Goal: Information Seeking & Learning: Learn about a topic

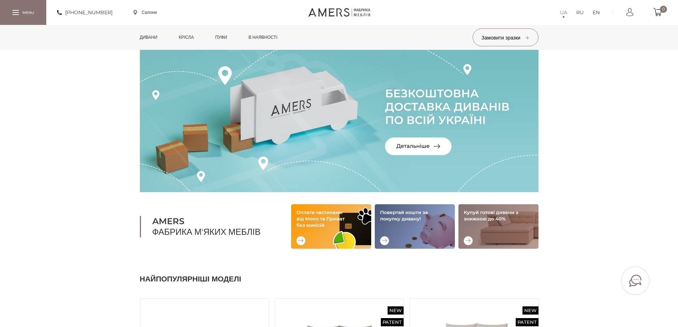
click at [153, 36] on link "Дивани" at bounding box center [149, 37] width 28 height 25
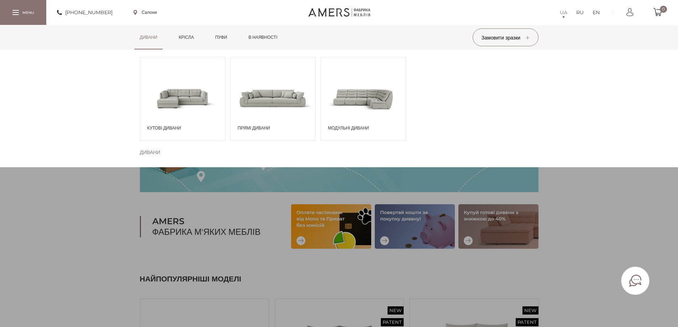
click at [184, 122] on span at bounding box center [182, 98] width 85 height 50
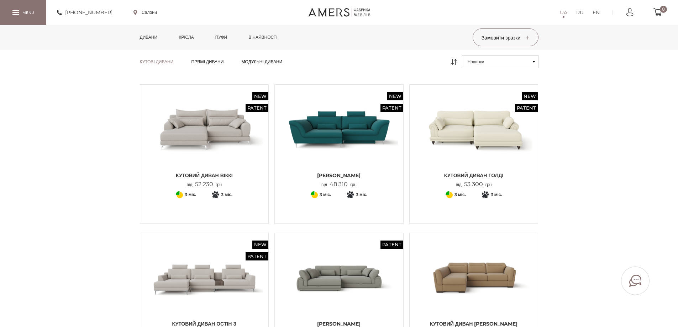
scroll to position [178, 0]
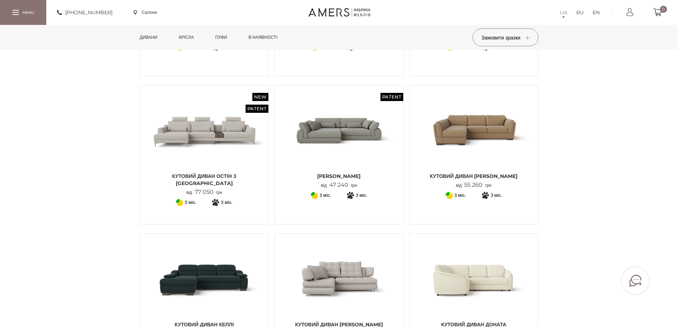
click at [188, 132] on img at bounding box center [205, 130] width 118 height 78
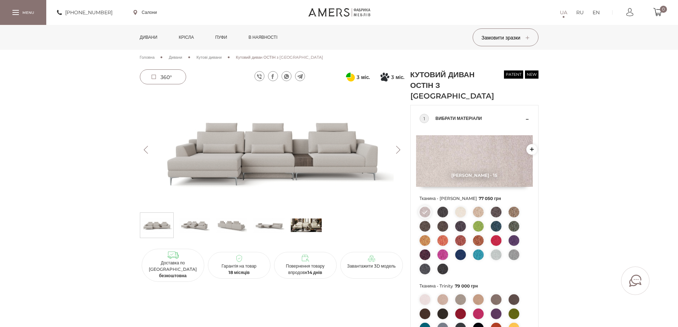
click at [311, 162] on img at bounding box center [272, 150] width 265 height 118
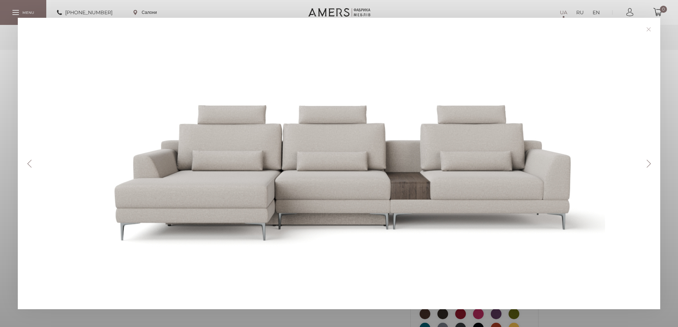
click at [648, 164] on button "Next" at bounding box center [649, 164] width 12 height 8
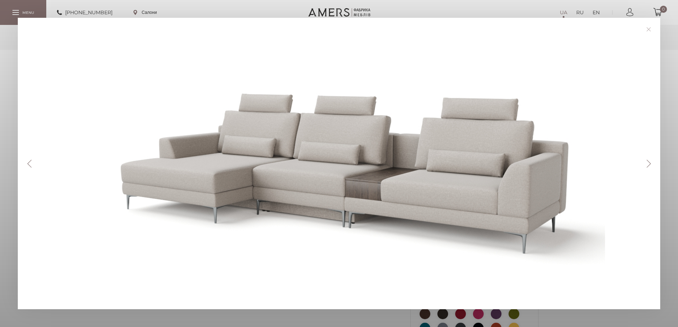
click at [648, 164] on button "Next" at bounding box center [649, 164] width 12 height 8
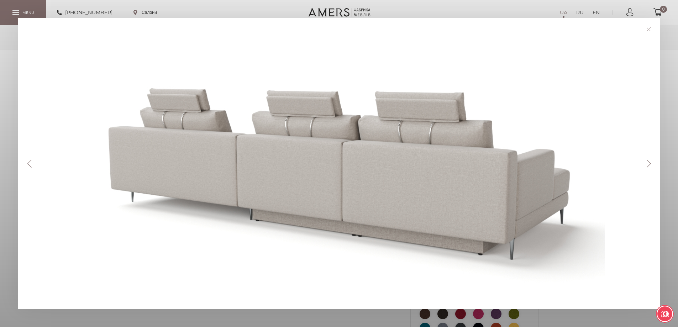
click at [648, 164] on button "Next" at bounding box center [649, 164] width 12 height 8
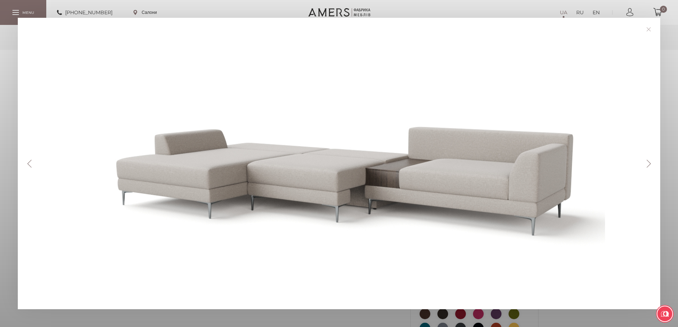
click at [648, 164] on button "Next" at bounding box center [649, 164] width 12 height 8
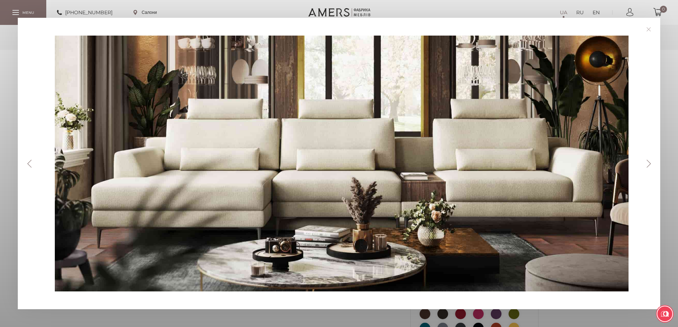
click at [650, 165] on button "Next" at bounding box center [649, 164] width 12 height 8
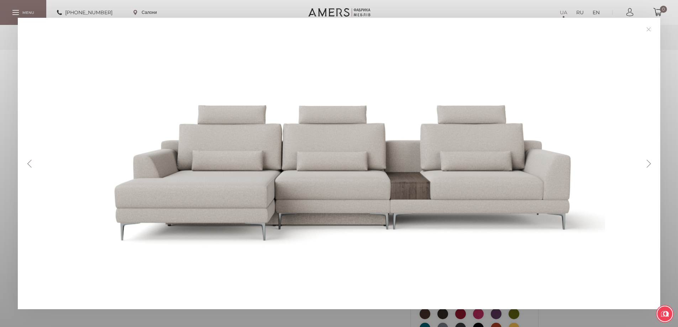
click at [648, 167] on button "Next" at bounding box center [649, 164] width 12 height 8
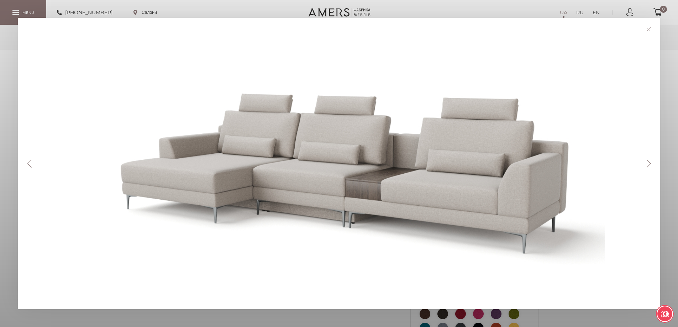
click at [648, 167] on button "Next" at bounding box center [649, 164] width 12 height 8
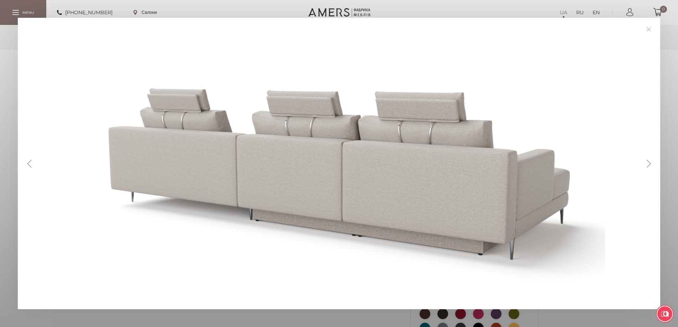
click at [648, 167] on button "Next" at bounding box center [649, 164] width 12 height 8
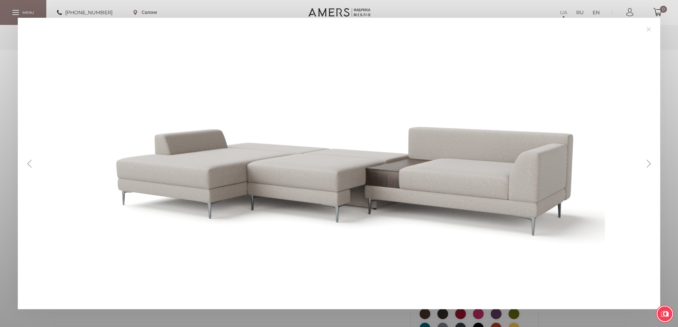
click at [648, 167] on button "Next" at bounding box center [649, 164] width 12 height 8
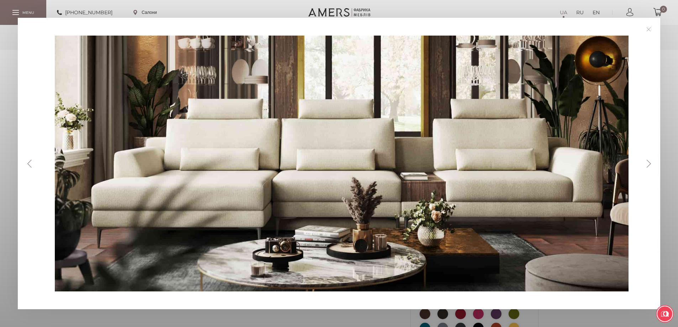
click at [655, 168] on div "Previous Next" at bounding box center [339, 164] width 643 height 292
click at [651, 164] on button "Next" at bounding box center [649, 164] width 12 height 8
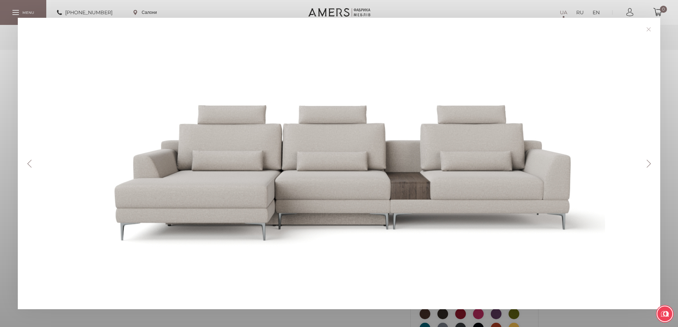
click at [651, 164] on button "Next" at bounding box center [649, 164] width 12 height 8
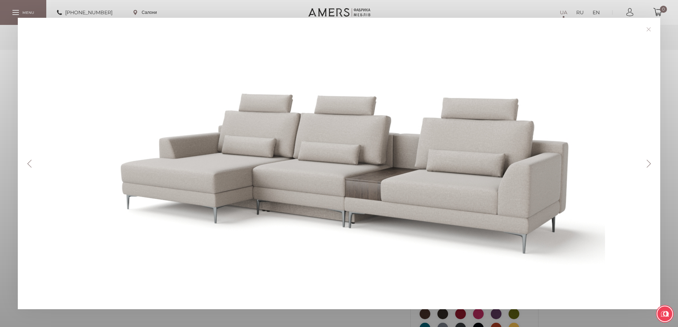
click at [651, 164] on button "Next" at bounding box center [649, 164] width 12 height 8
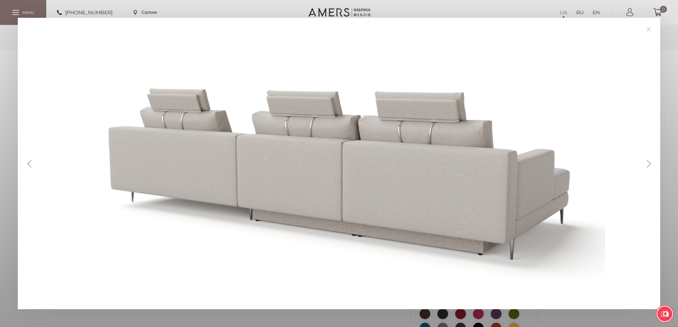
click at [651, 164] on button "Next" at bounding box center [649, 164] width 12 height 8
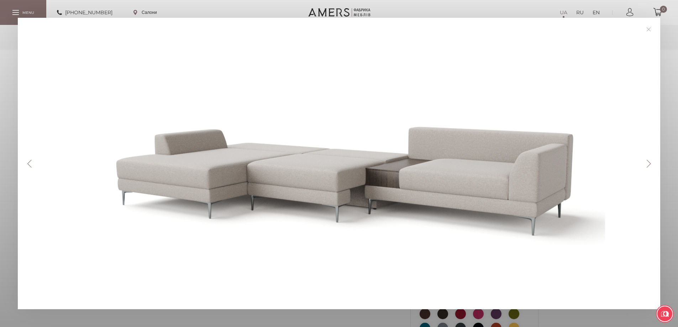
click at [651, 164] on button "Next" at bounding box center [649, 164] width 12 height 8
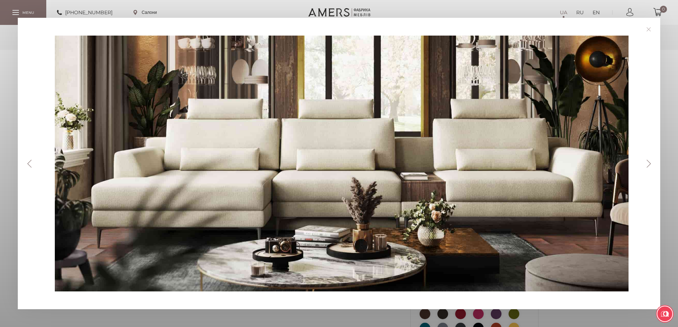
click at [651, 32] on link at bounding box center [649, 29] width 11 height 11
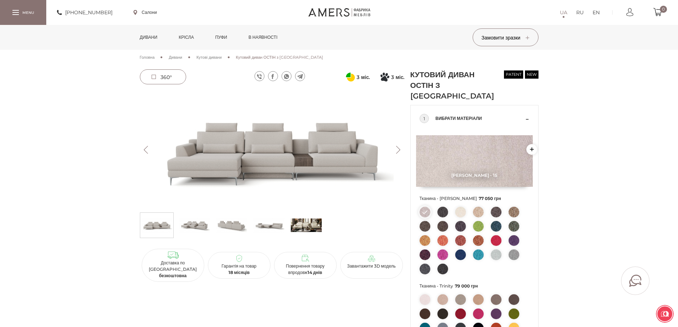
click at [312, 159] on img at bounding box center [272, 150] width 265 height 118
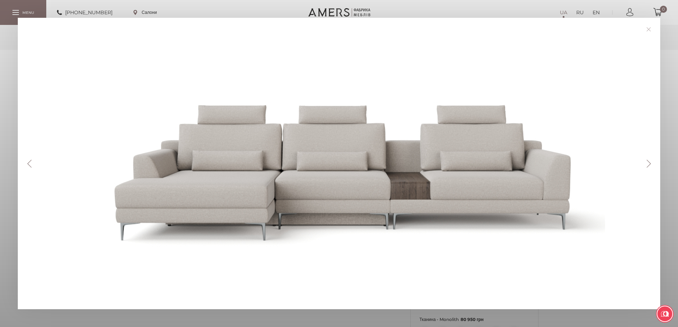
scroll to position [71, 0]
drag, startPoint x: 293, startPoint y: 6, endPoint x: 373, endPoint y: 8, distance: 79.1
click at [373, 8] on div "Previous Next" at bounding box center [339, 163] width 678 height 327
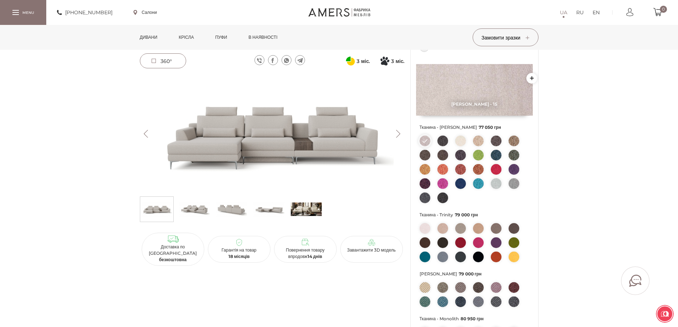
click at [316, 102] on img at bounding box center [272, 134] width 265 height 118
